Goal: Navigation & Orientation: Find specific page/section

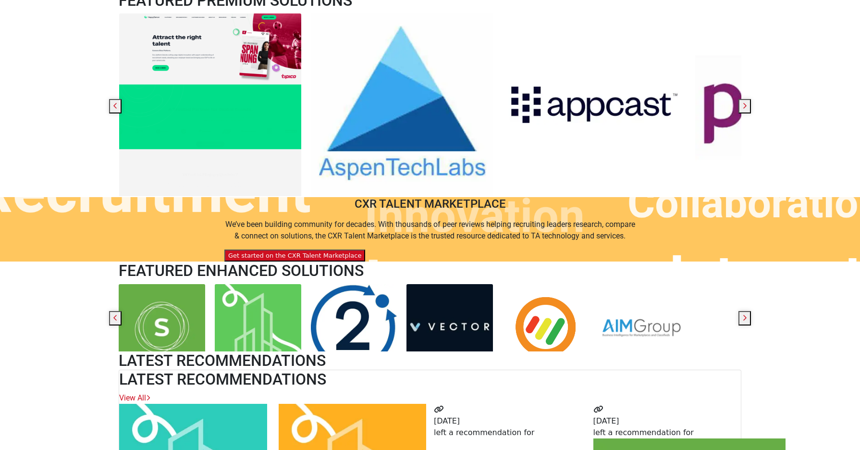
scroll to position [400, 0]
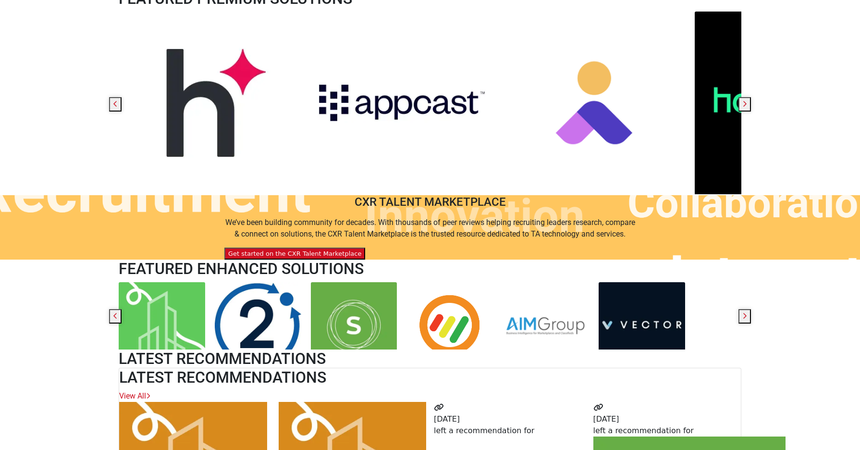
scroll to position [401, 0]
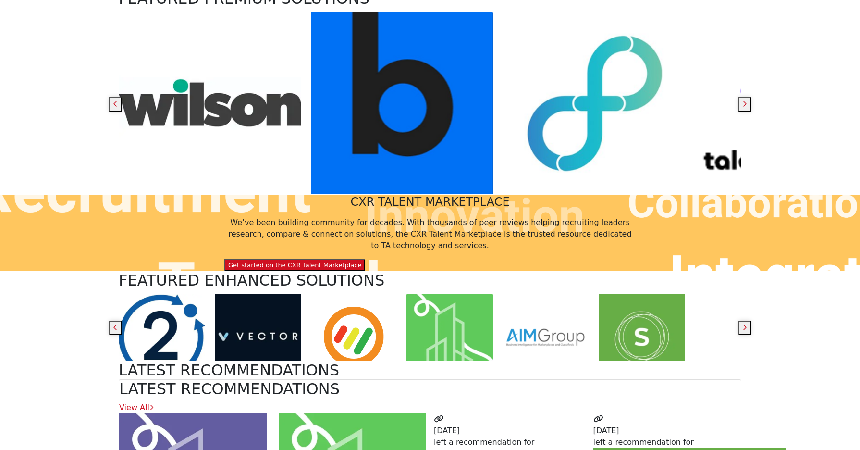
scroll to position [401, 0]
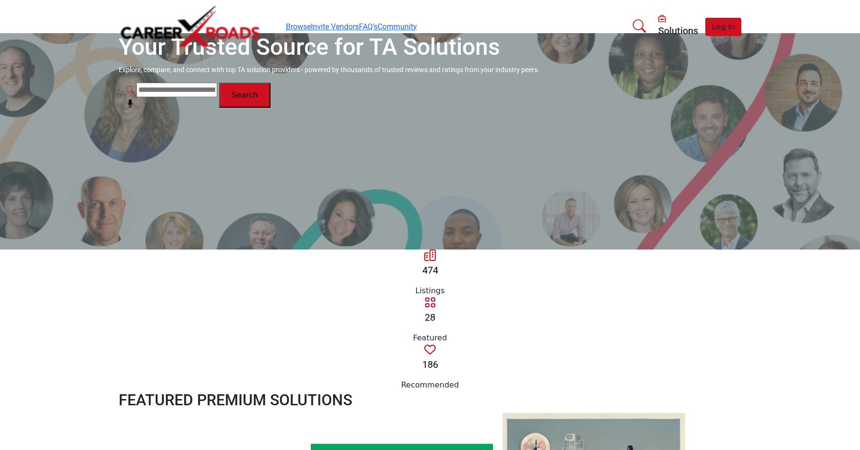
scroll to position [401, 0]
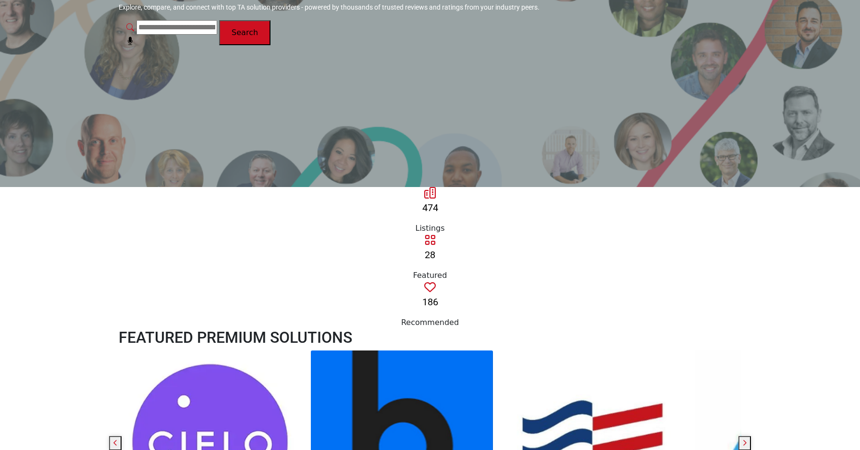
scroll to position [58, 0]
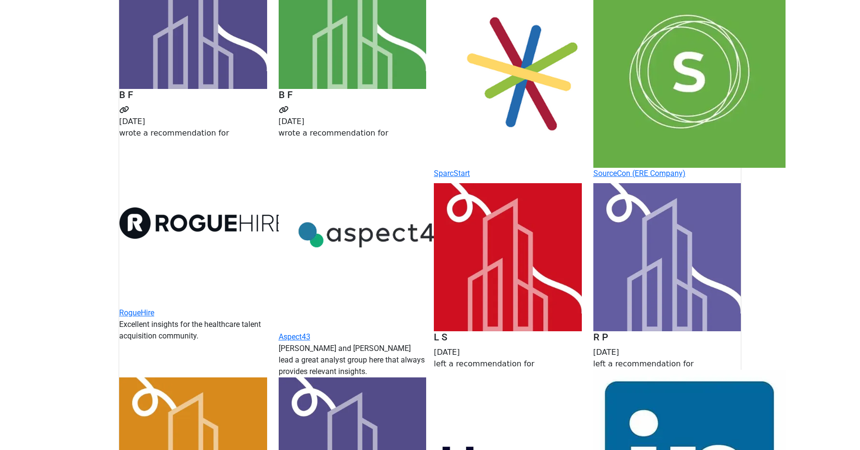
scroll to position [923, 0]
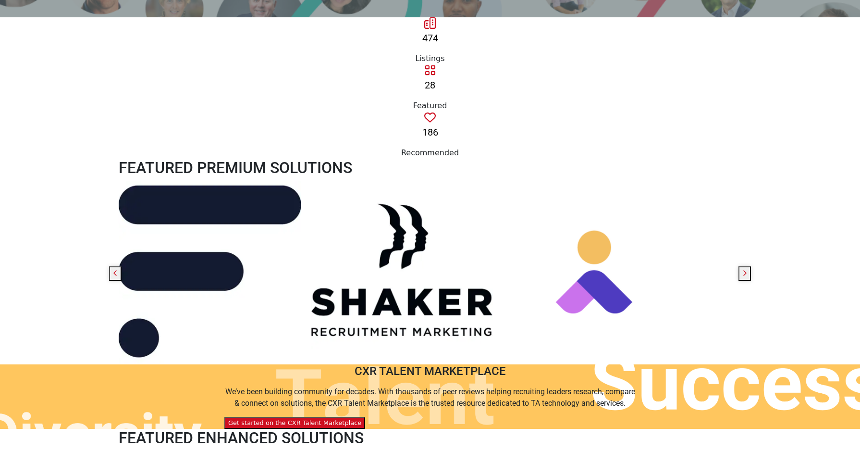
scroll to position [222, 0]
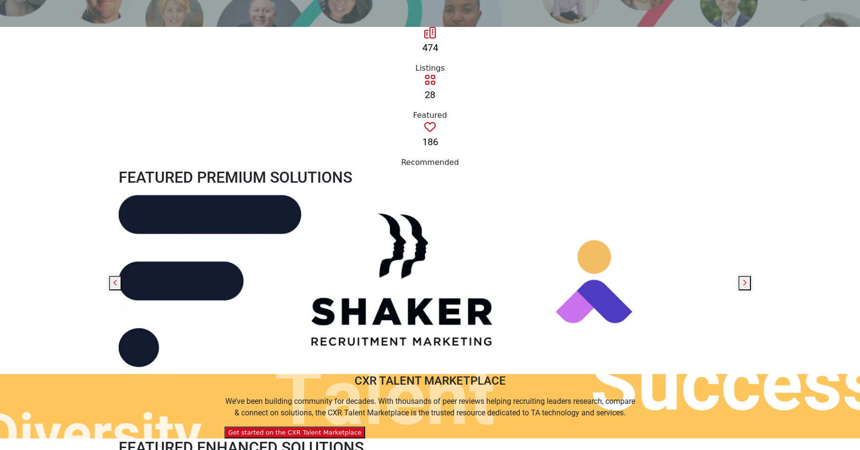
click at [124, 374] on section "CXR TALENT MARKETPLACE We’ve been building community for decades. With thousand…" at bounding box center [430, 406] width 860 height 64
click at [294, 438] on div "CXR TALENT MARKETPLACE We’ve been building community for decades. With thousand…" at bounding box center [429, 406] width 411 height 64
